Goal: Transaction & Acquisition: Purchase product/service

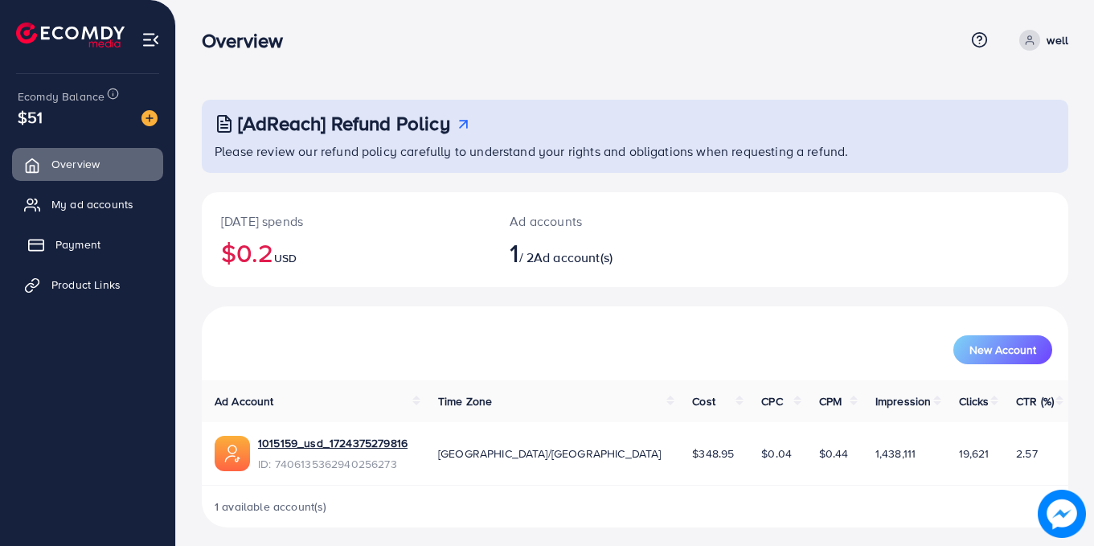
click at [84, 241] on span "Payment" at bounding box center [77, 244] width 45 height 16
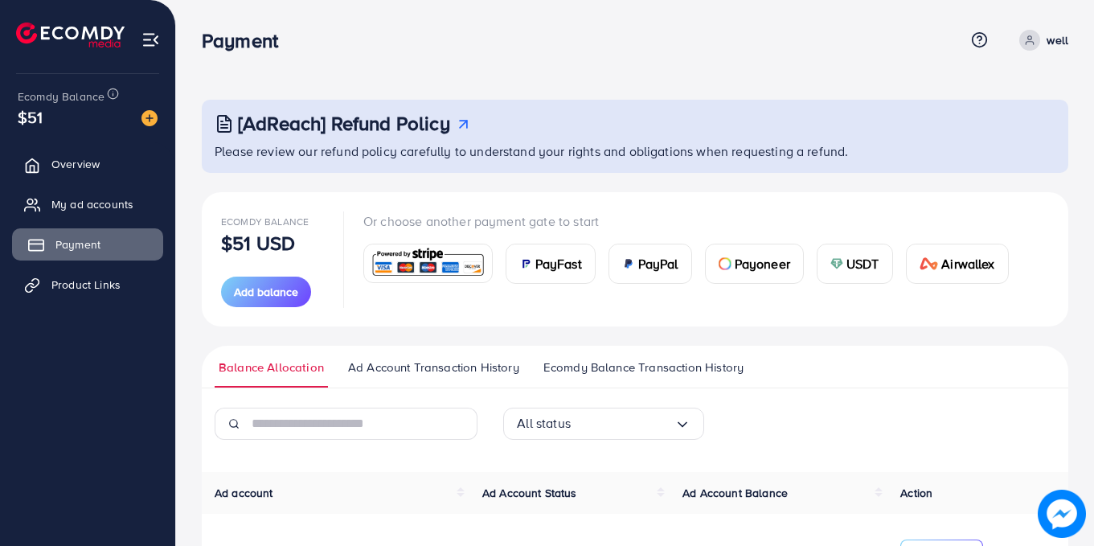
click at [84, 241] on span "Payment" at bounding box center [77, 244] width 45 height 16
click at [99, 240] on span "Payment" at bounding box center [77, 244] width 45 height 16
click at [88, 243] on span "Payment" at bounding box center [77, 244] width 45 height 16
click at [554, 256] on span "PayFast" at bounding box center [558, 263] width 47 height 19
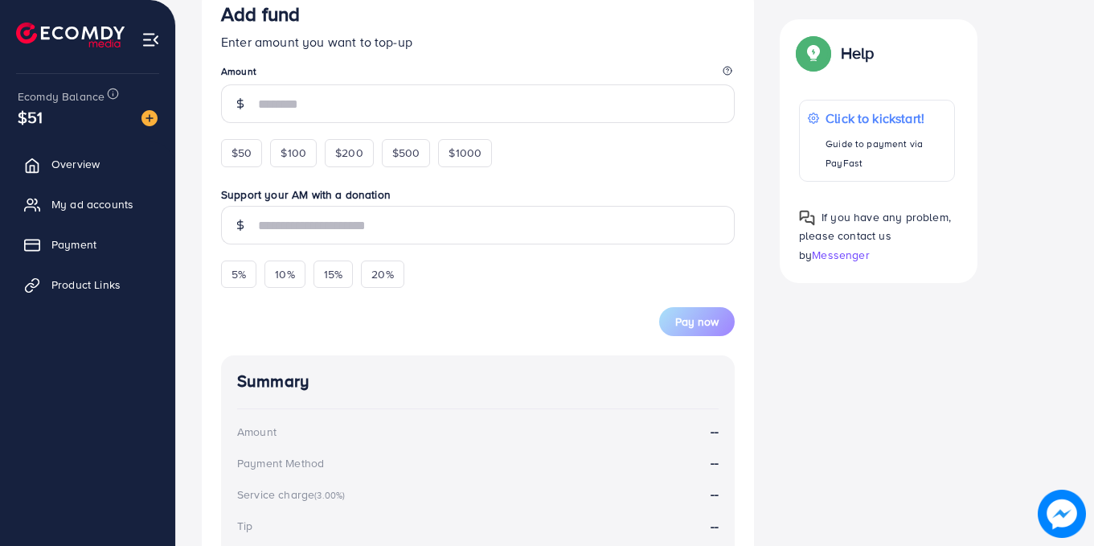
scroll to position [278, 0]
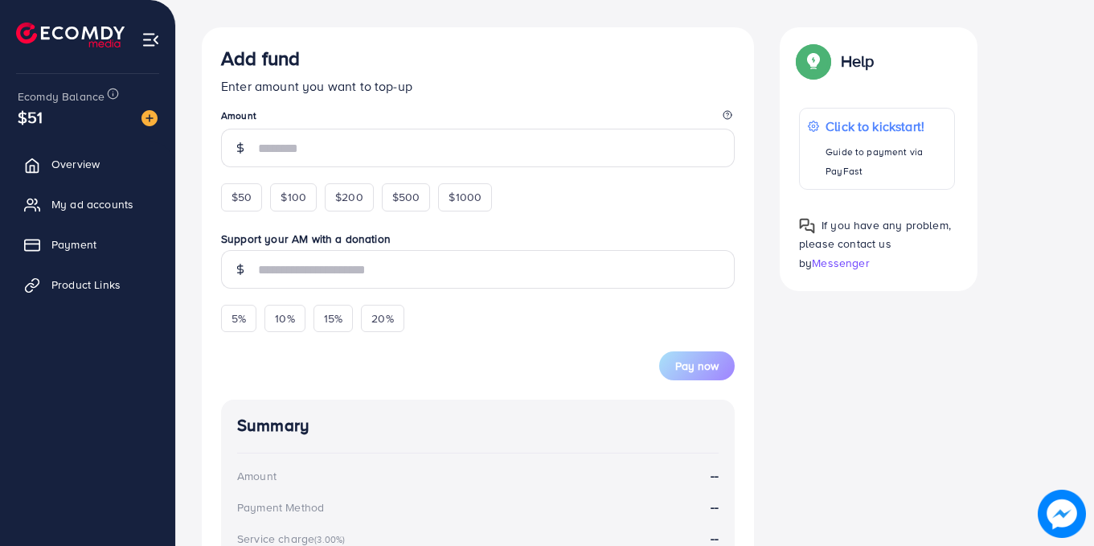
click at [1064, 317] on div "Add fund Enter amount you want to top-up Amount $50 $100 $200 $500 $1000 Suppor…" at bounding box center [635, 421] width 892 height 789
click at [246, 196] on span "$50" at bounding box center [242, 197] width 20 height 16
type input "**"
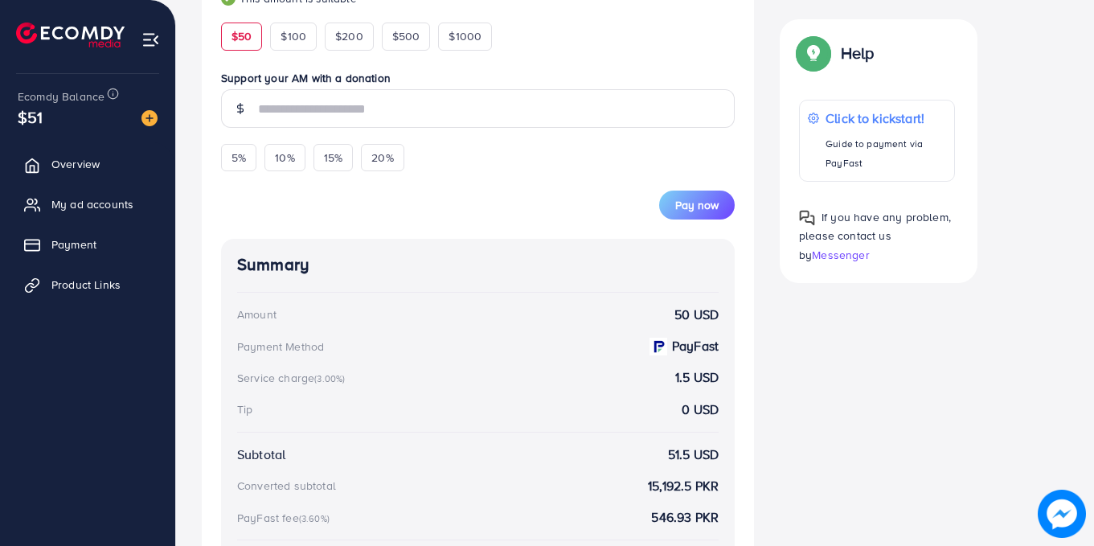
scroll to position [460, 0]
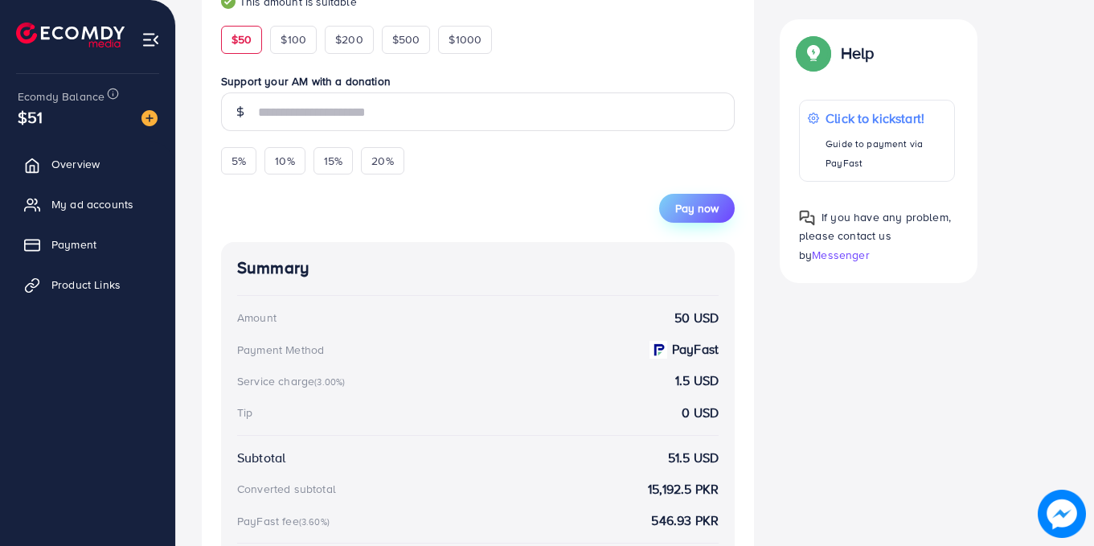
click at [714, 216] on span "Pay now" at bounding box center [696, 208] width 43 height 16
